Goal: Task Accomplishment & Management: Use online tool/utility

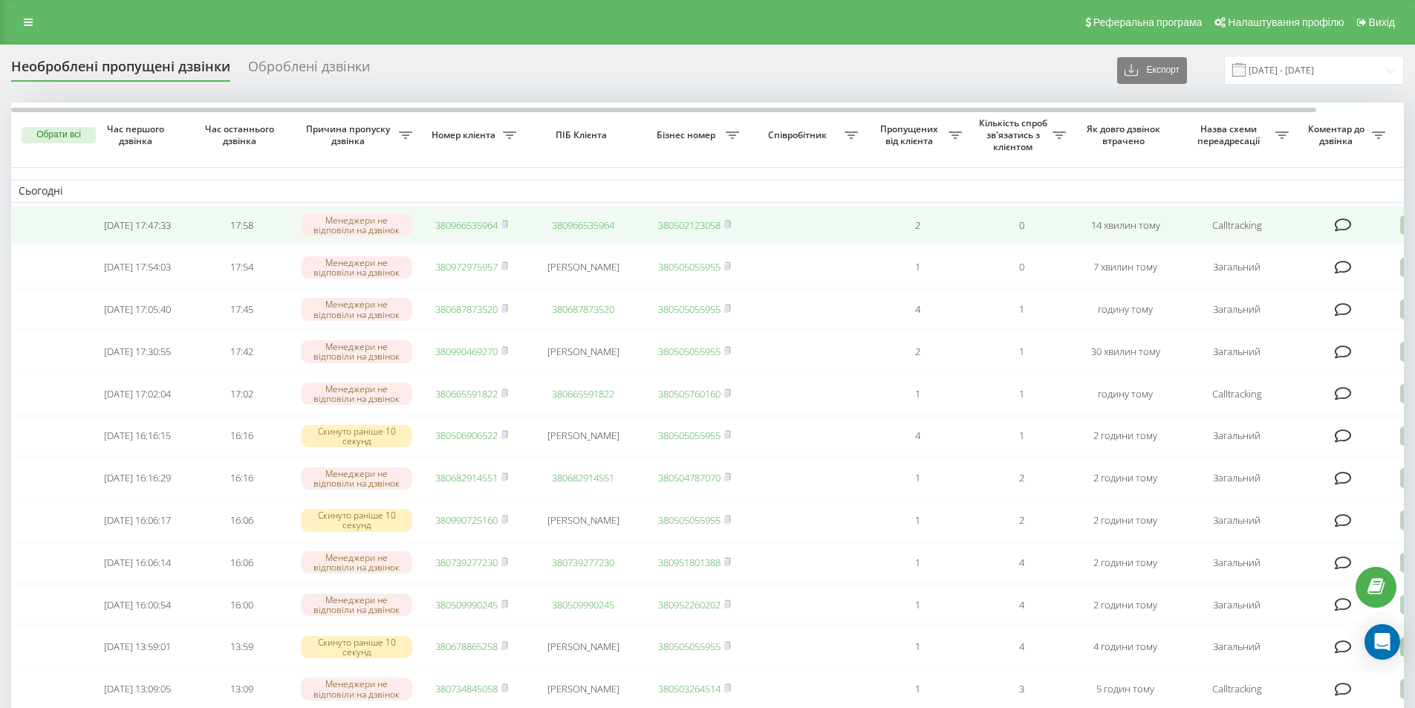
click at [475, 219] on link "380966535964" at bounding box center [466, 224] width 62 height 13
click at [483, 224] on link "380966535964" at bounding box center [466, 224] width 62 height 13
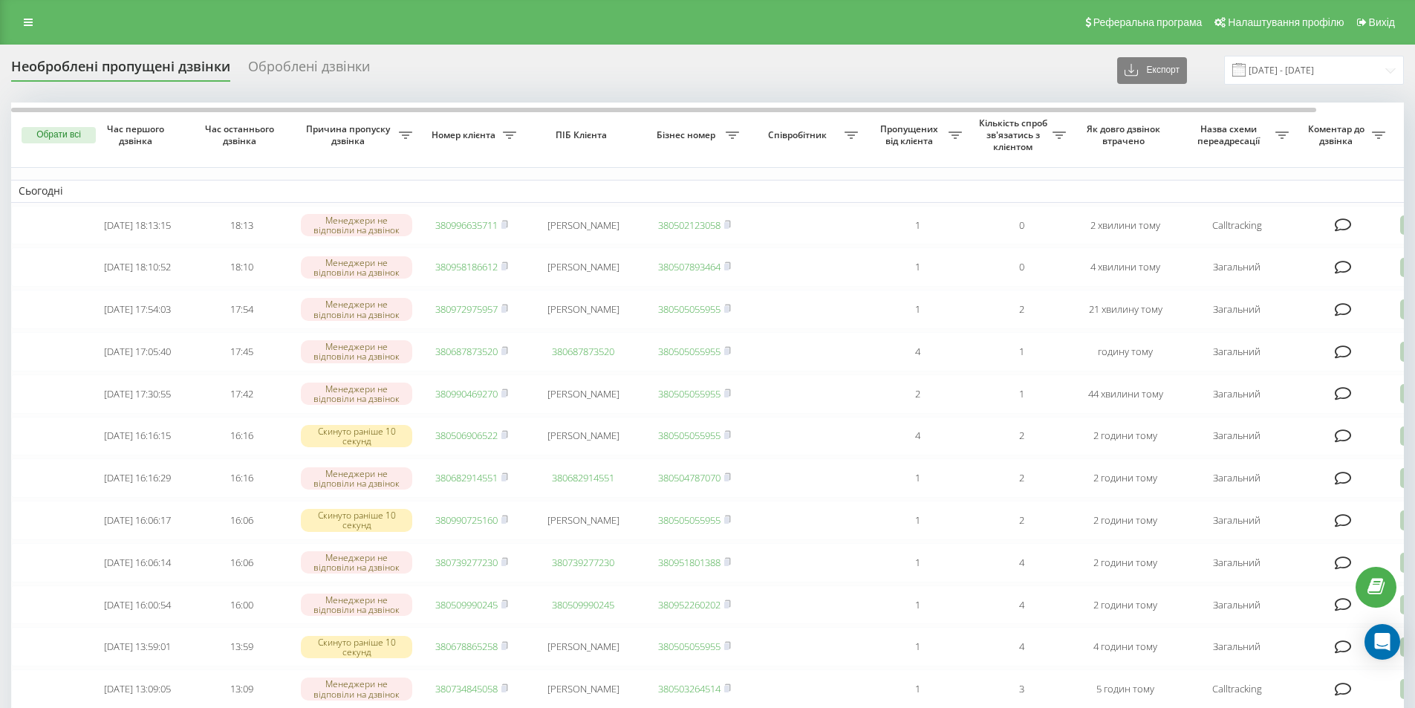
click at [345, 30] on div "Реферальна програма Налаштування профілю Вихід" at bounding box center [707, 22] width 1415 height 45
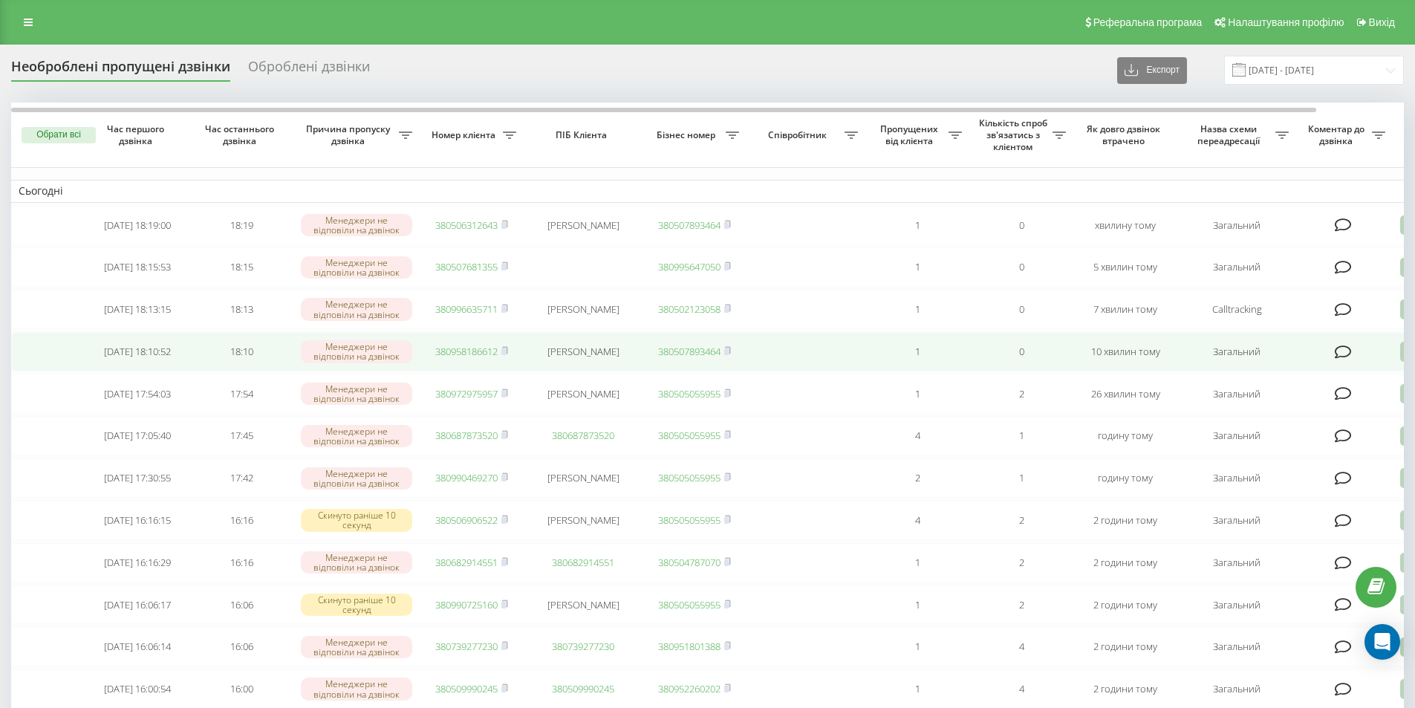
scroll to position [74, 0]
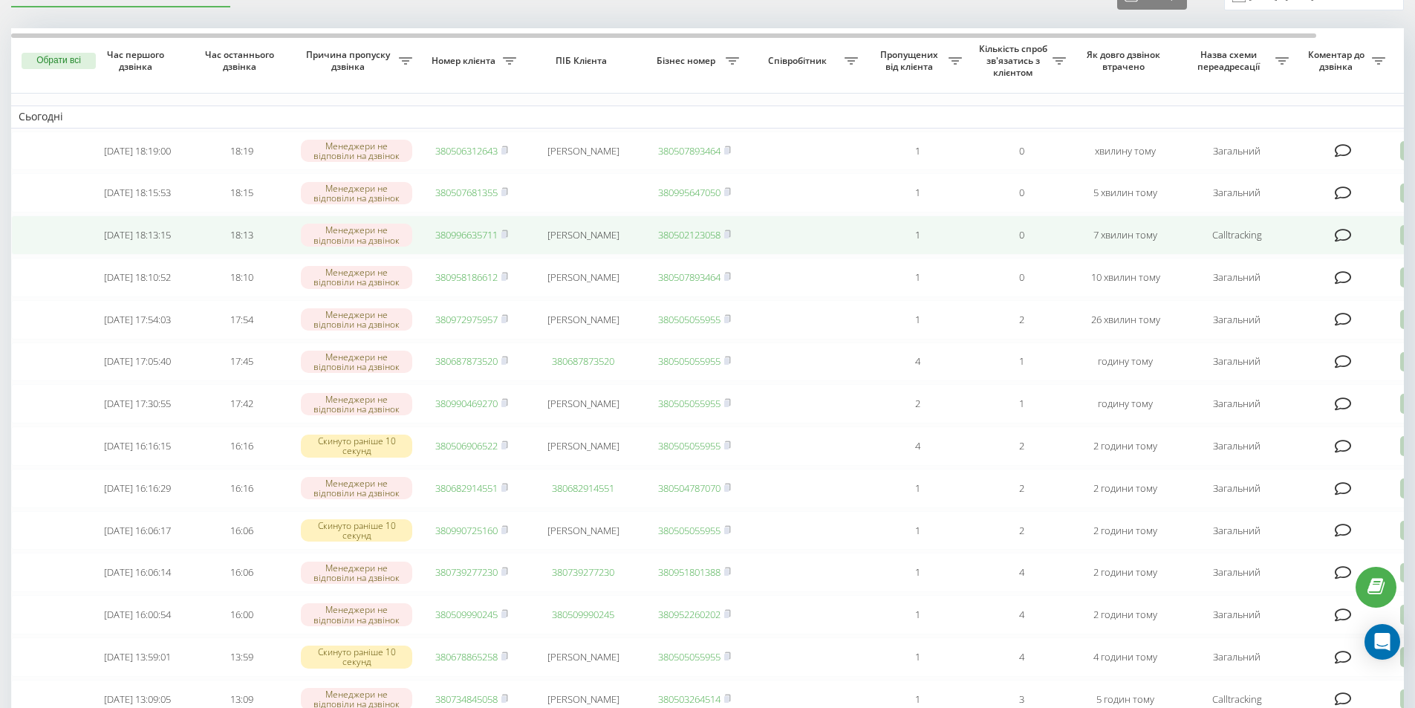
click at [471, 237] on link "380996635711" at bounding box center [466, 234] width 62 height 13
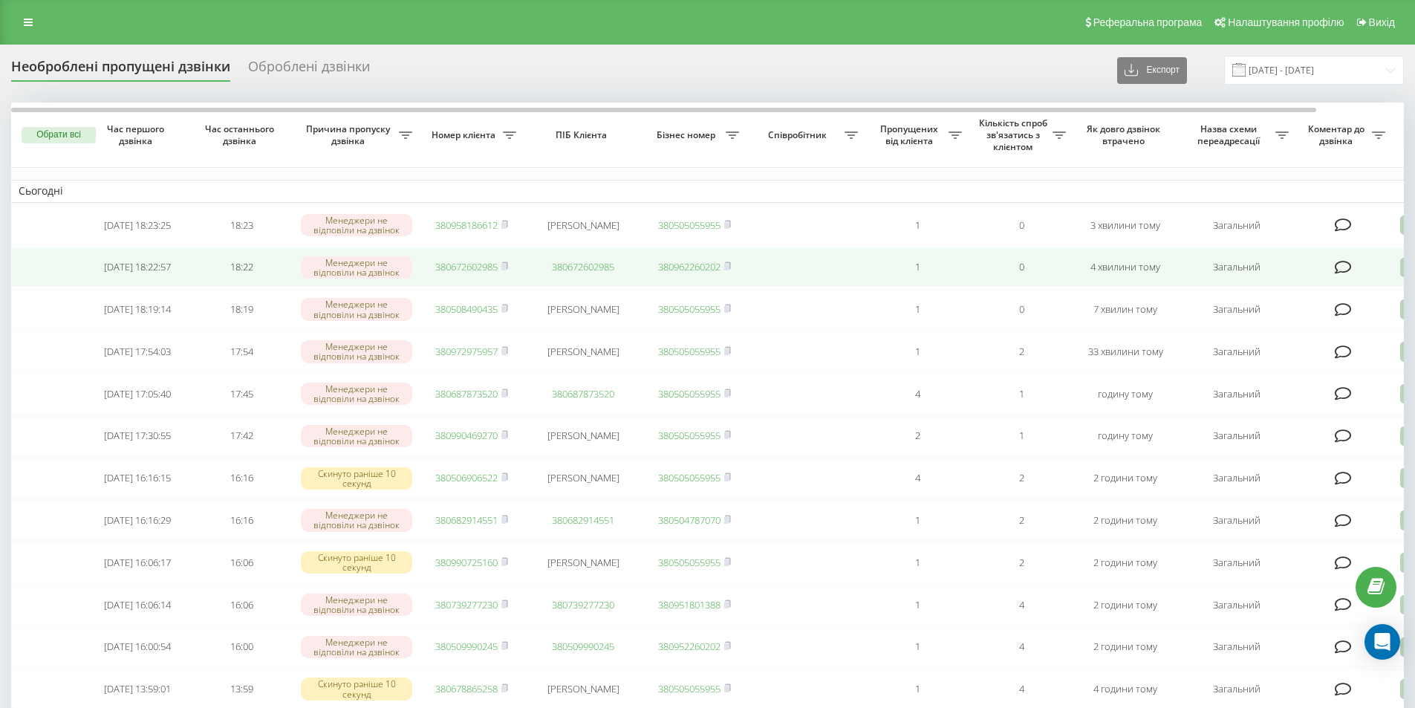
click at [471, 268] on link "380672602985" at bounding box center [466, 266] width 62 height 13
click at [484, 269] on link "380954800906" at bounding box center [466, 266] width 62 height 13
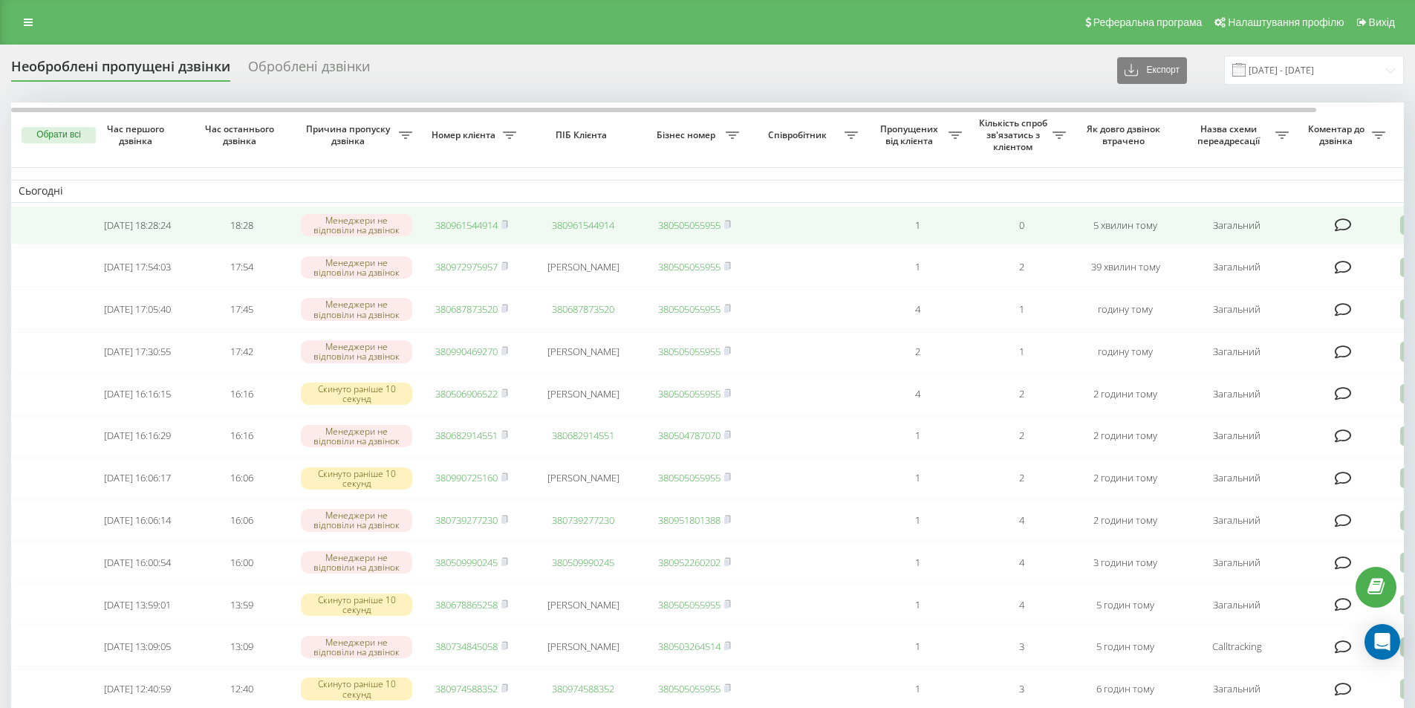
click at [459, 215] on td "380961544914" at bounding box center [472, 225] width 104 height 39
click at [459, 220] on link "380961544914" at bounding box center [466, 224] width 62 height 13
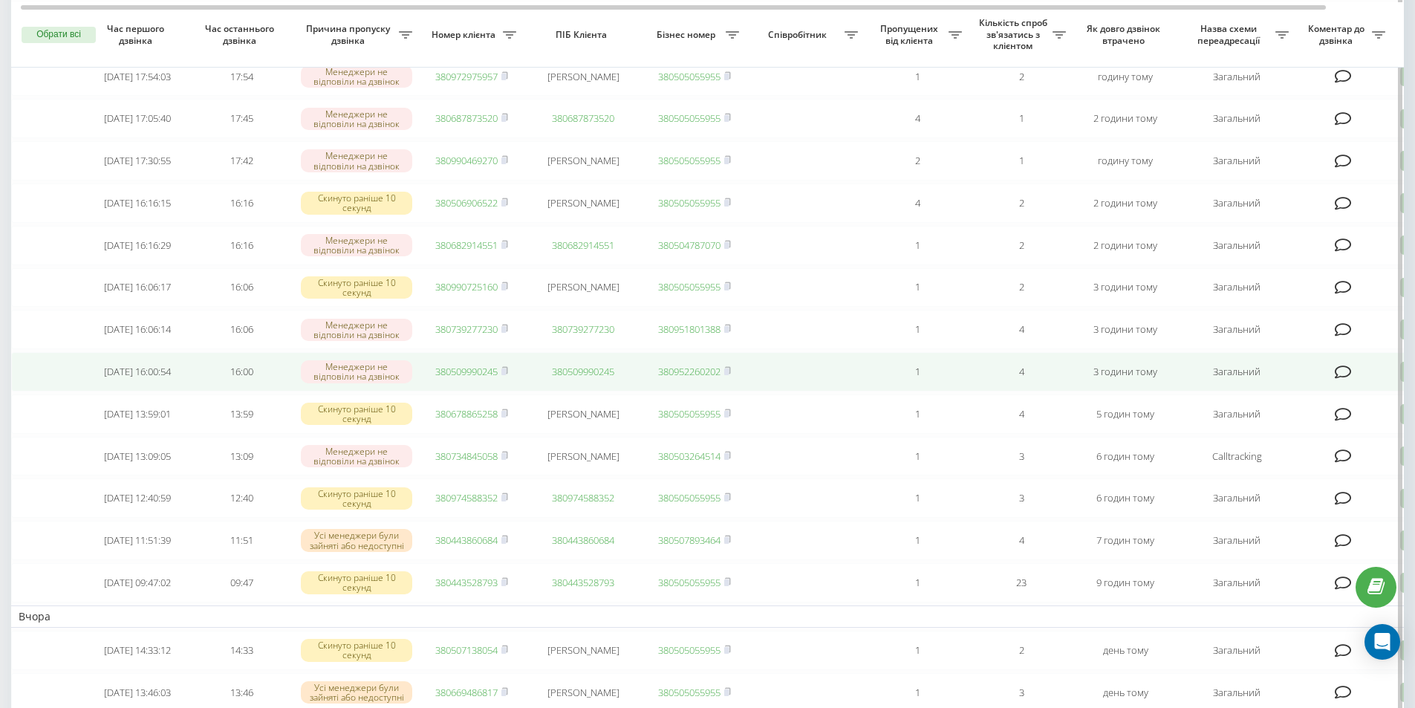
scroll to position [74, 0]
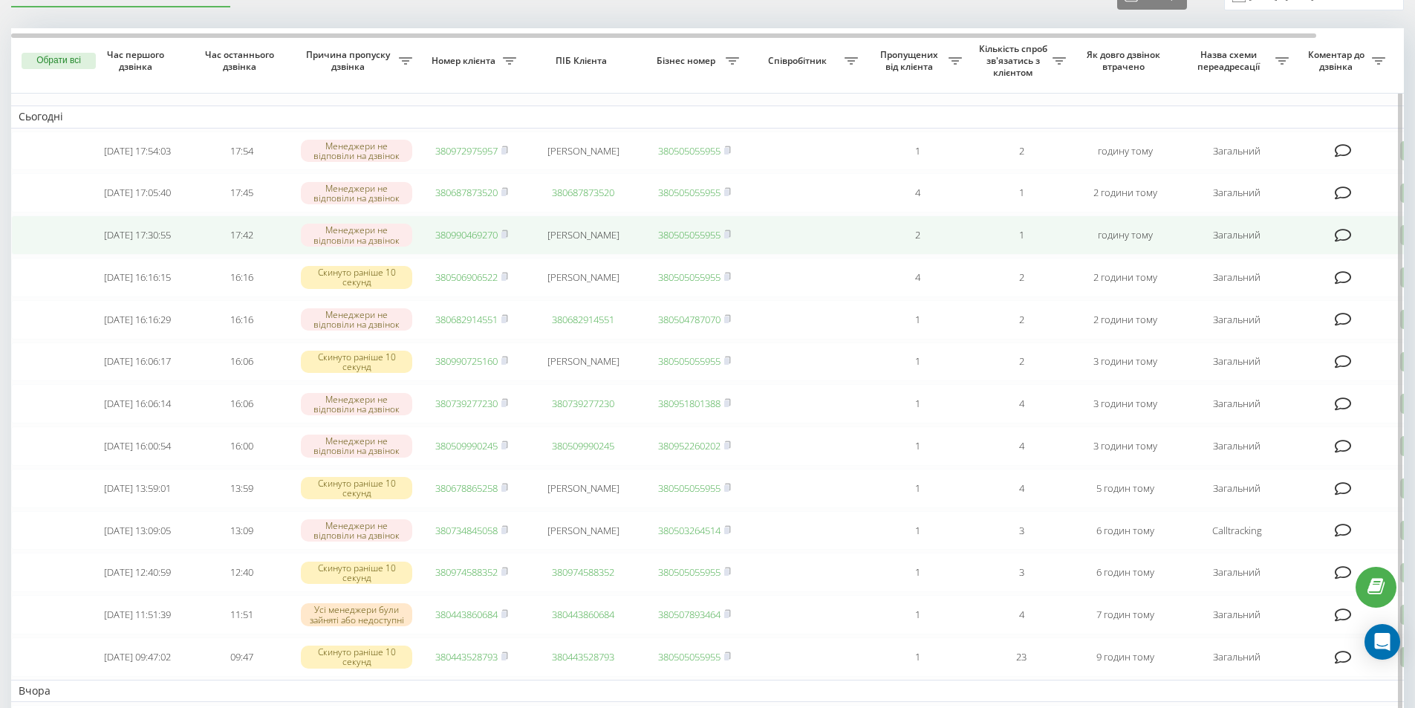
click at [470, 241] on link "380990469270" at bounding box center [466, 234] width 62 height 13
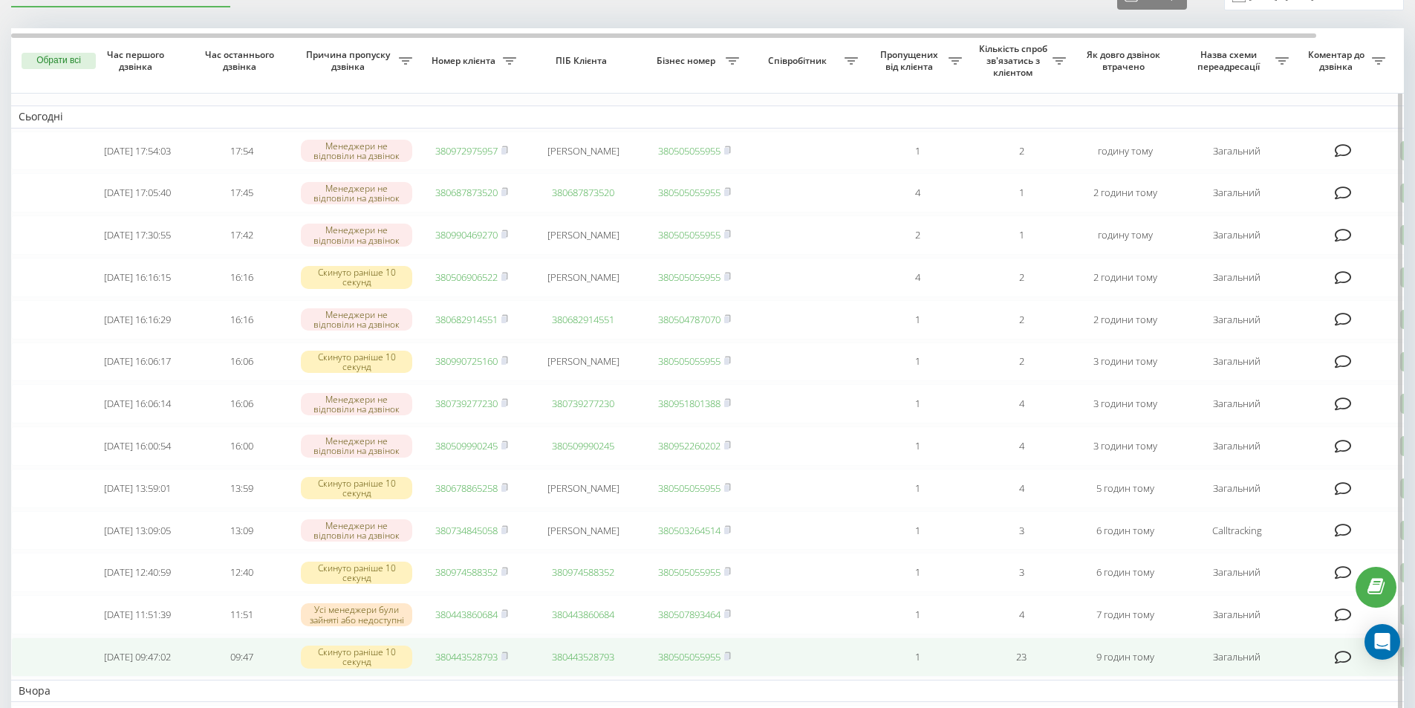
click at [562, 677] on td "380443528793" at bounding box center [583, 656] width 119 height 39
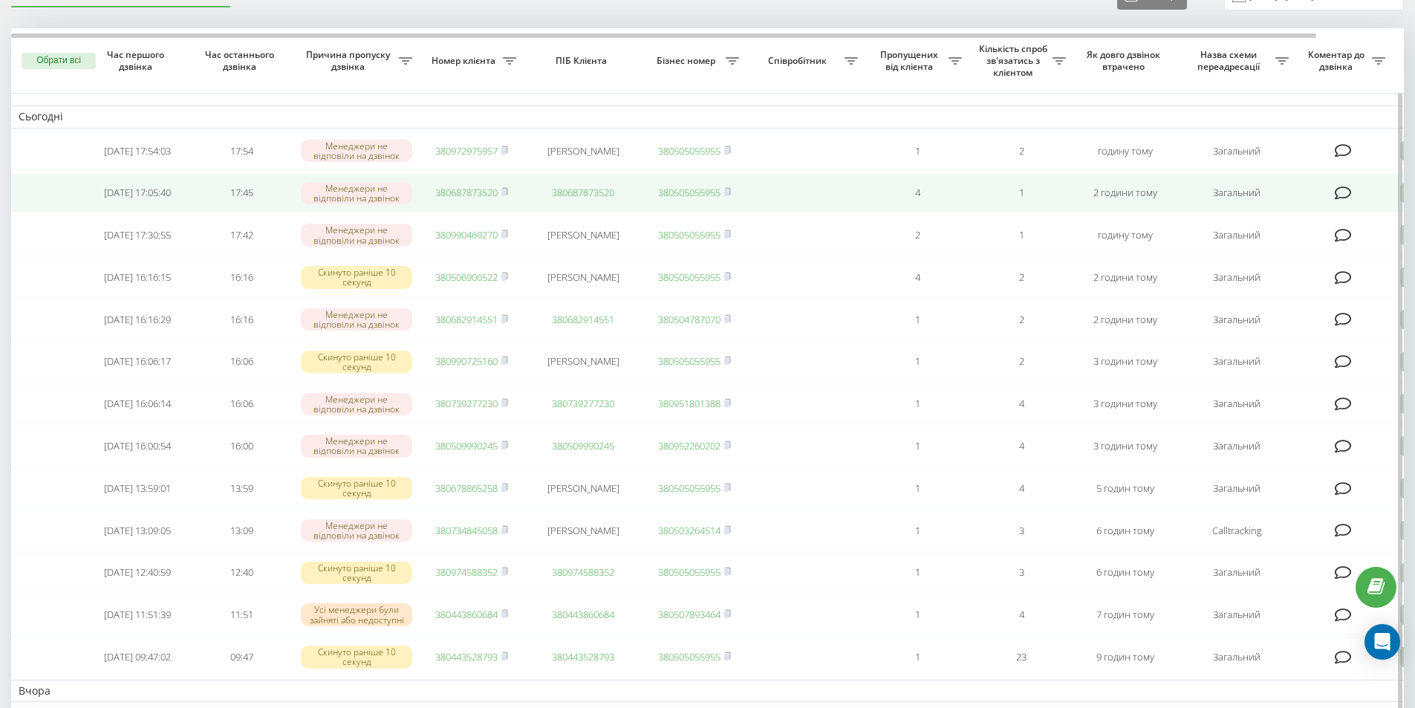
click at [481, 196] on link "380687873520" at bounding box center [466, 192] width 62 height 13
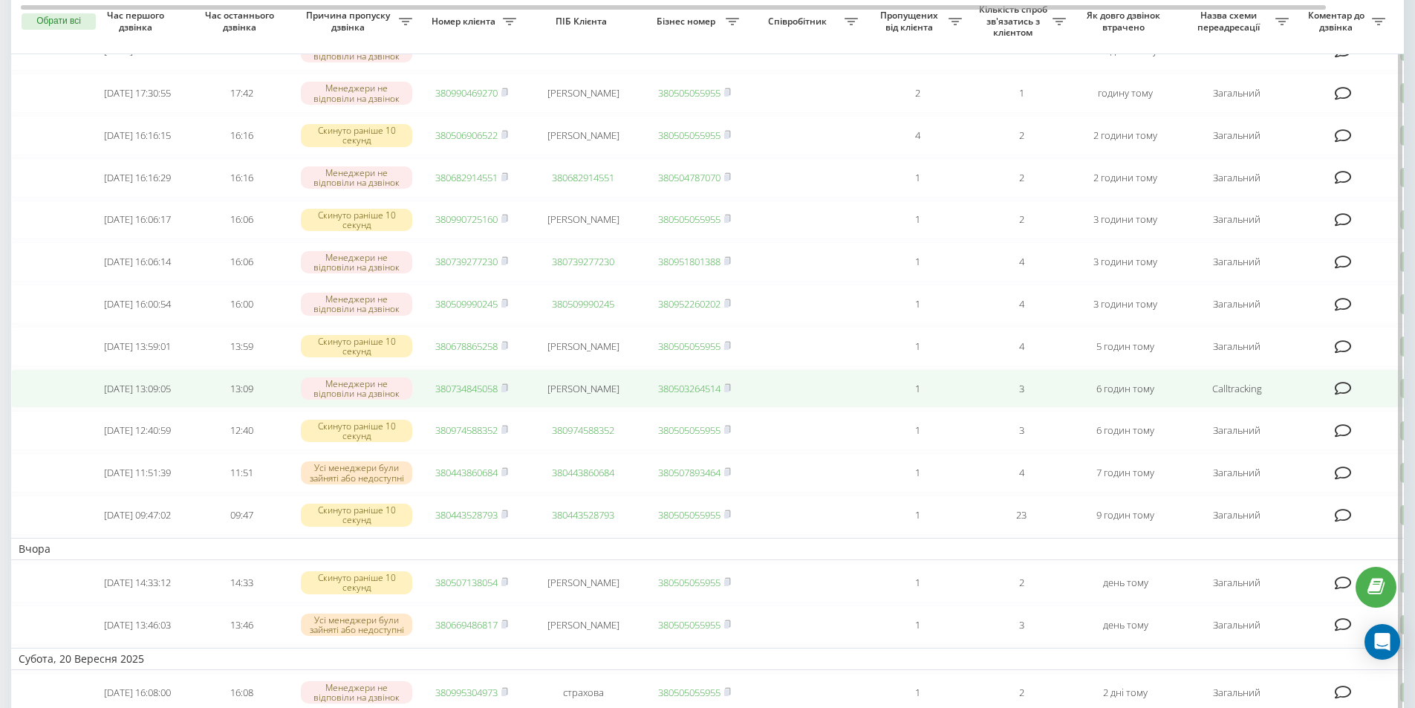
scroll to position [160, 0]
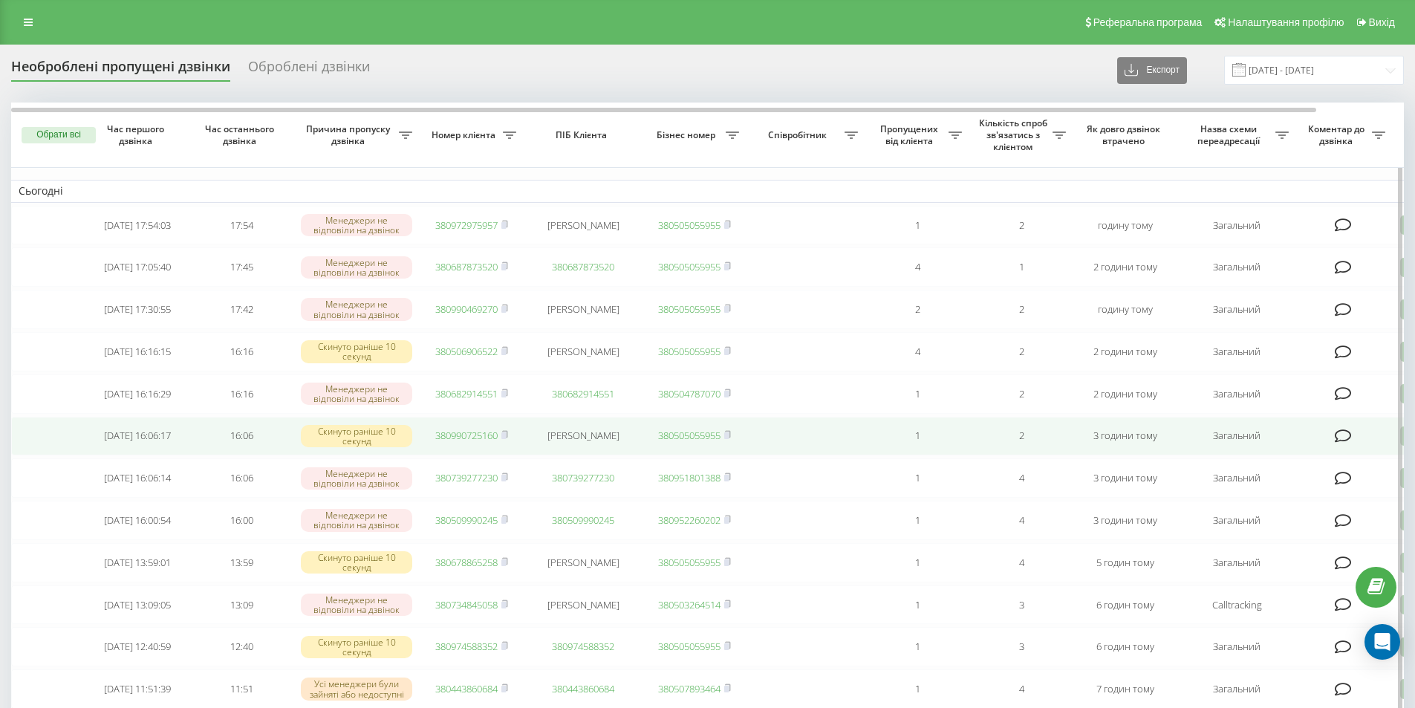
click at [474, 442] on link "380990725160" at bounding box center [466, 435] width 62 height 13
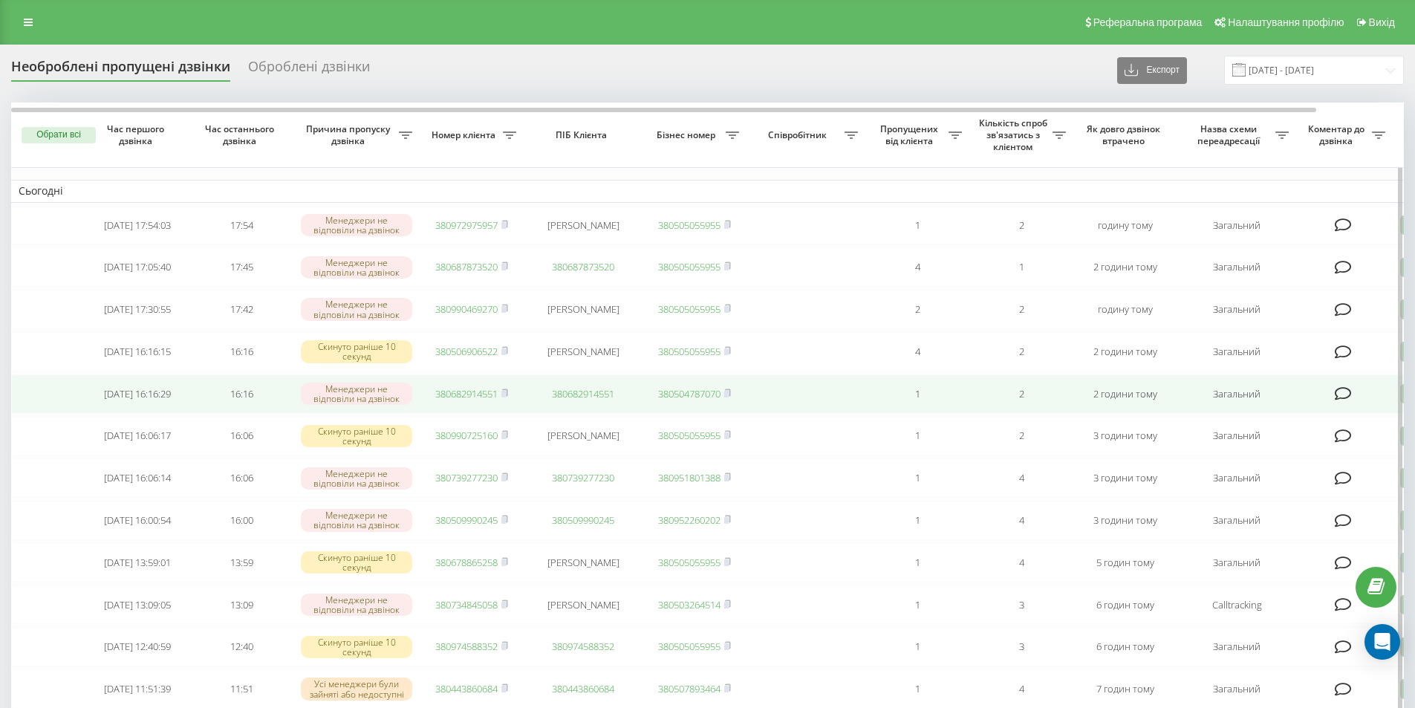
click at [478, 400] on link "380682914551" at bounding box center [466, 393] width 62 height 13
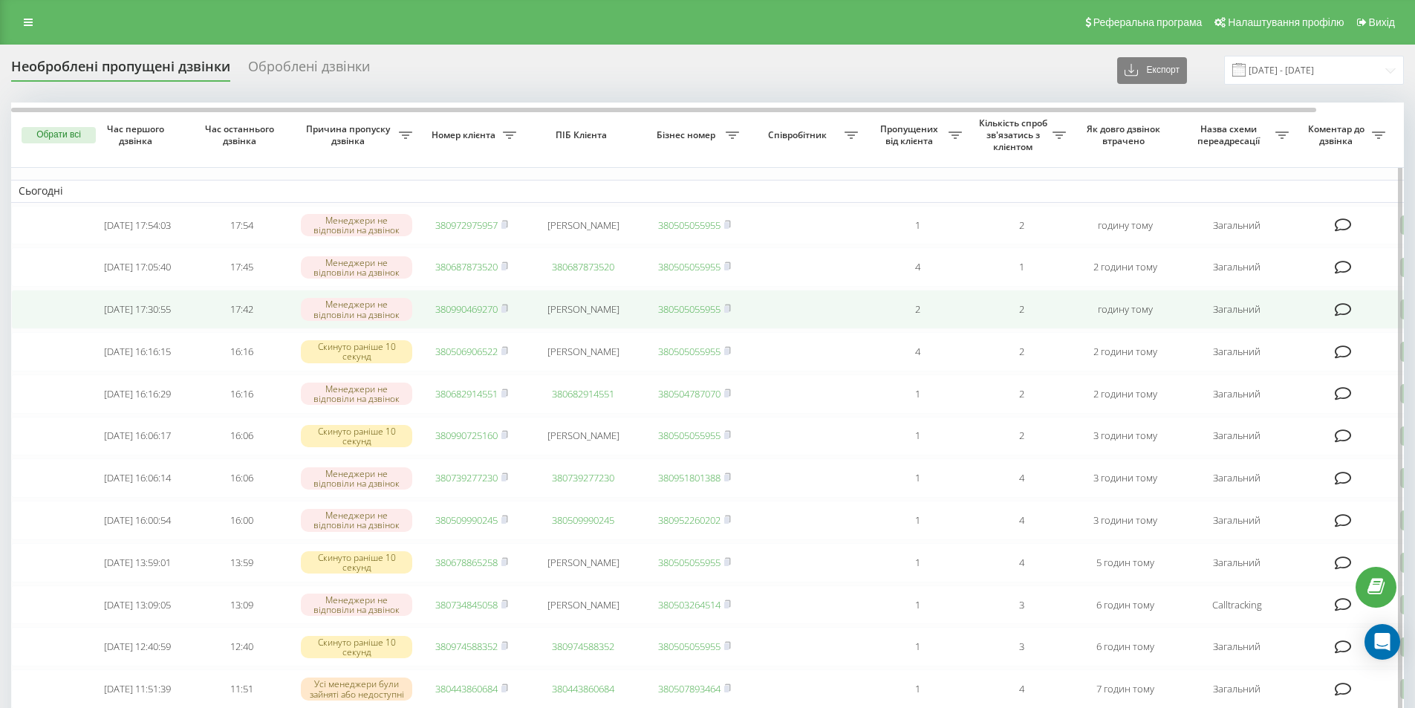
click at [478, 313] on link "380990469270" at bounding box center [466, 308] width 62 height 13
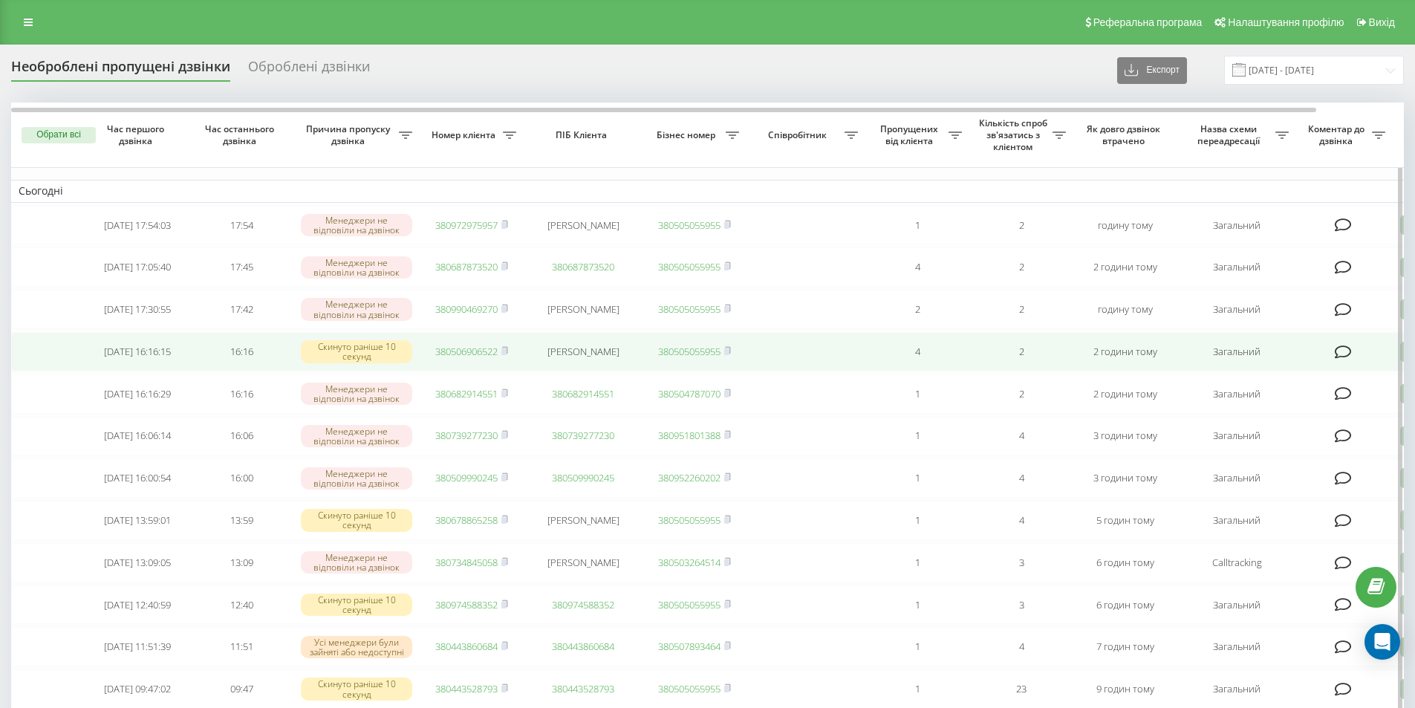
click at [451, 358] on link "380506906522" at bounding box center [466, 351] width 62 height 13
